Goal: Register for event/course

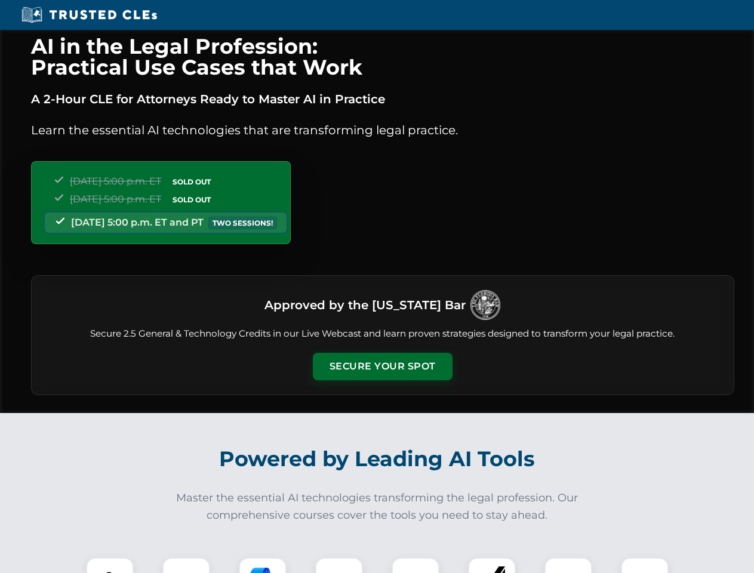
click at [382, 367] on button "Secure Your Spot" at bounding box center [383, 366] width 140 height 27
click at [110, 565] on img at bounding box center [110, 581] width 35 height 35
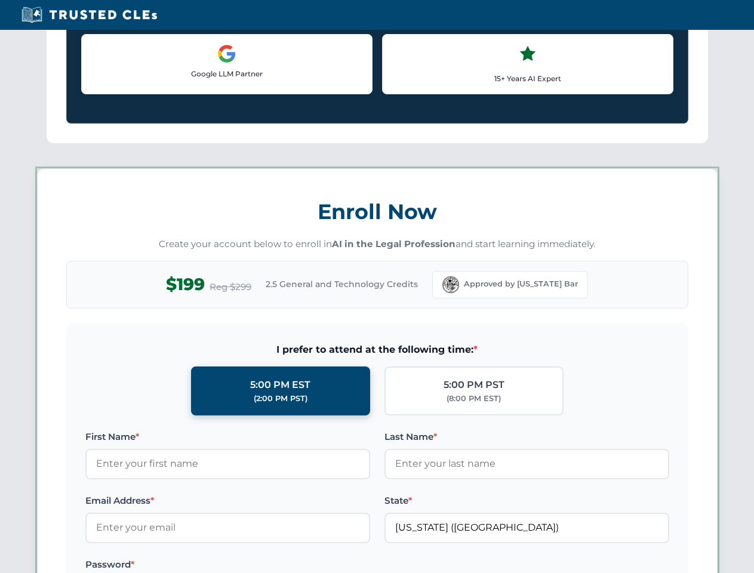
click at [339, 565] on label "Password *" at bounding box center [227, 565] width 285 height 14
